Goal: Find contact information: Find contact information

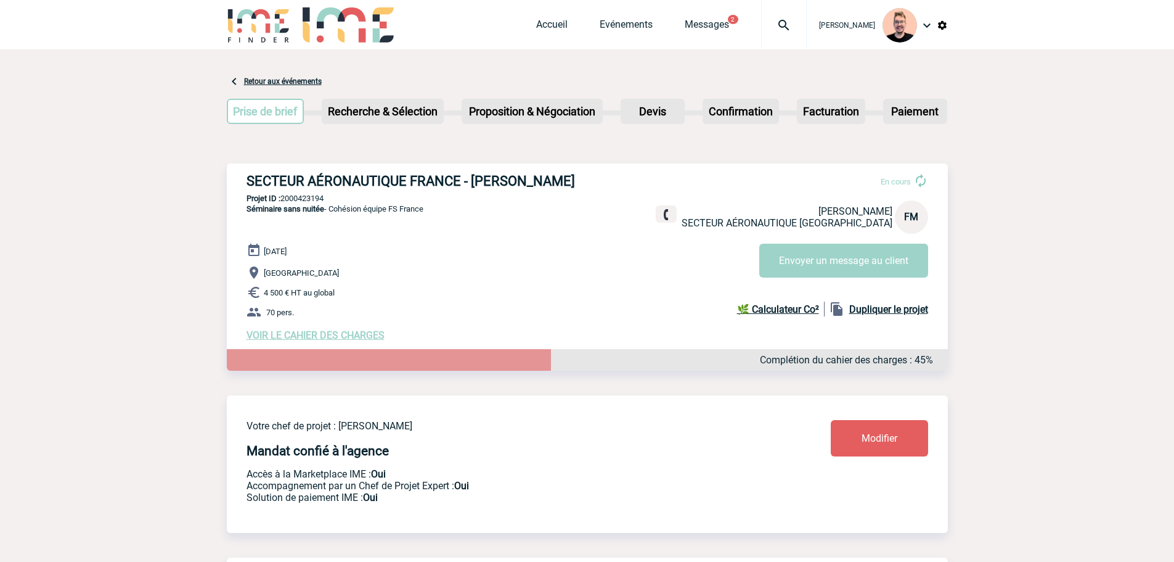
click at [772, 24] on img at bounding box center [784, 25] width 44 height 15
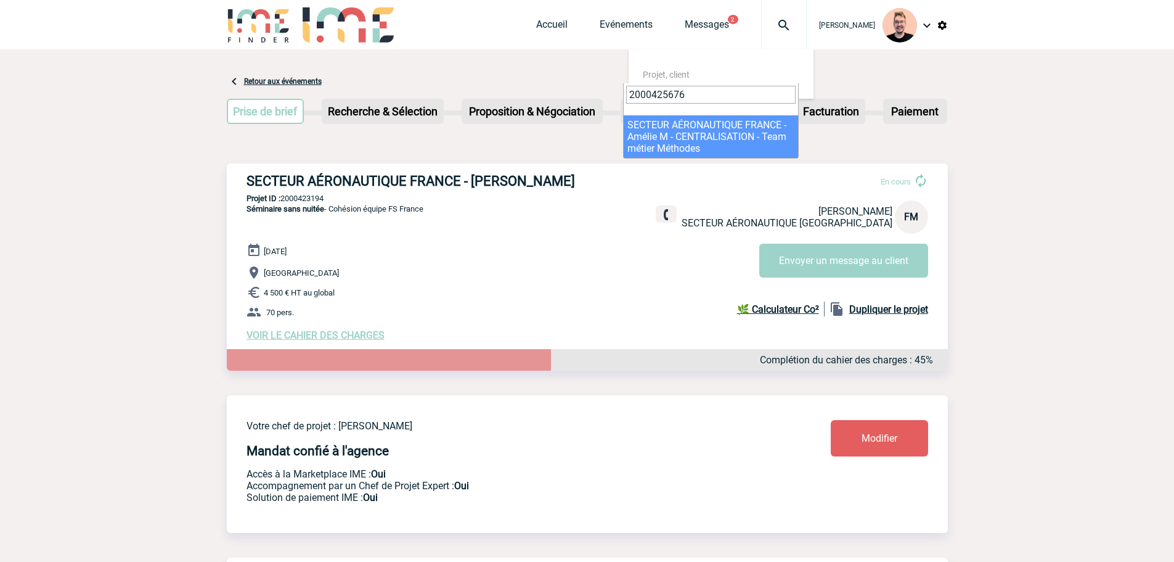
type input "2000425676"
select select "25177"
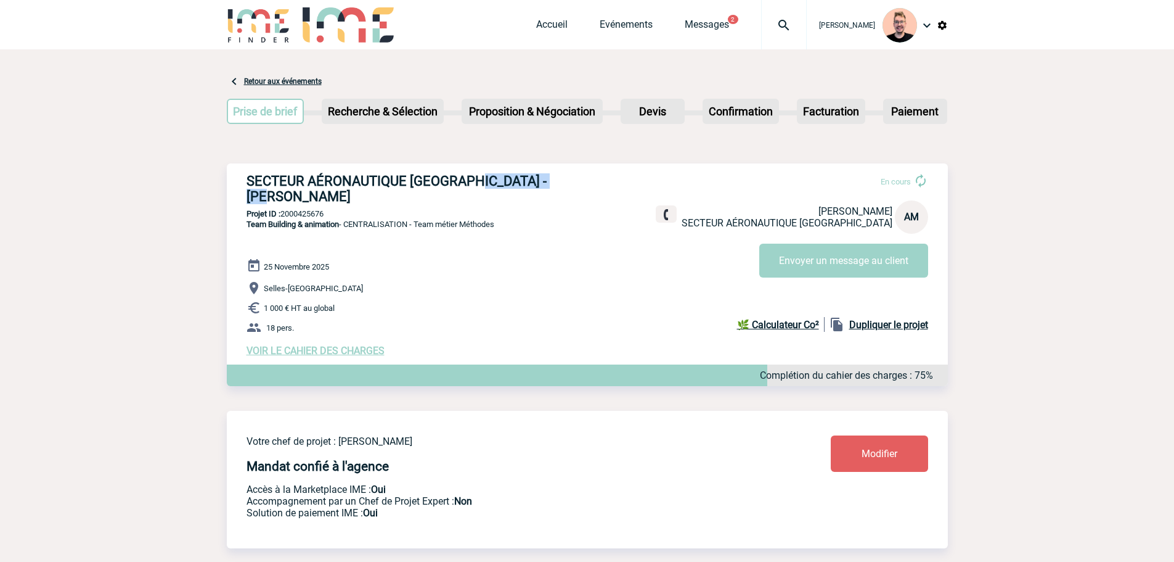
drag, startPoint x: 473, startPoint y: 182, endPoint x: 581, endPoint y: 182, distance: 108.5
click at [581, 182] on h3 "SECTEUR AÉRONAUTIQUE FRANCE - Amélie MACHARD" at bounding box center [432, 188] width 370 height 31
copy h3 "Amélie MACHARD"
